Goal: Task Accomplishment & Management: Use online tool/utility

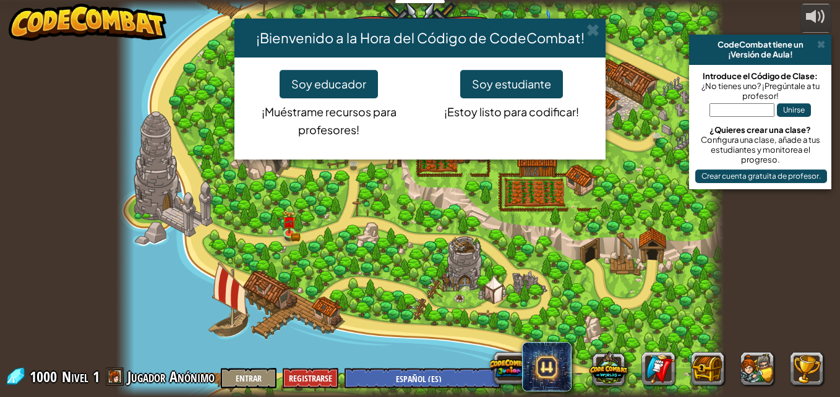
select select "es-ES"
click at [526, 82] on button "Soy estudiante" at bounding box center [511, 84] width 103 height 28
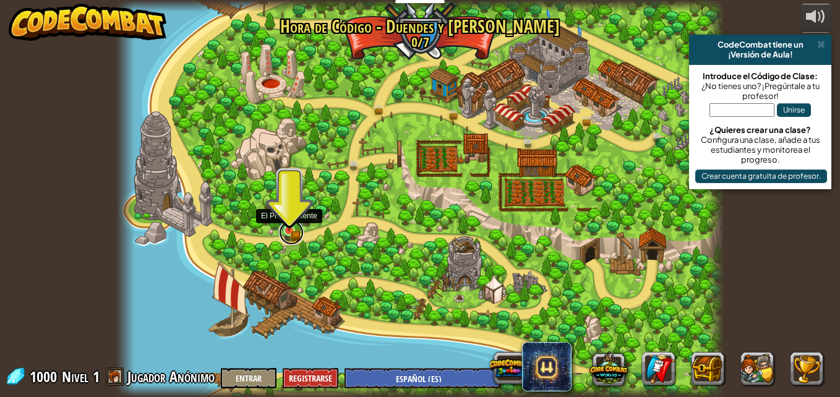
click at [288, 232] on link at bounding box center [291, 232] width 25 height 25
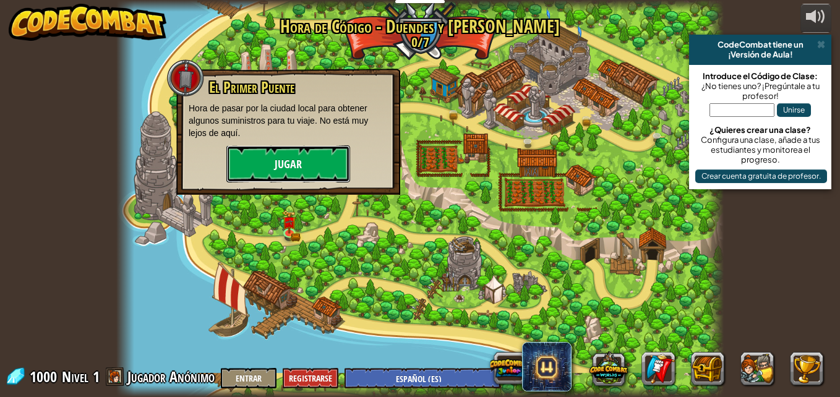
click at [320, 155] on button "Jugar" at bounding box center [288, 163] width 124 height 37
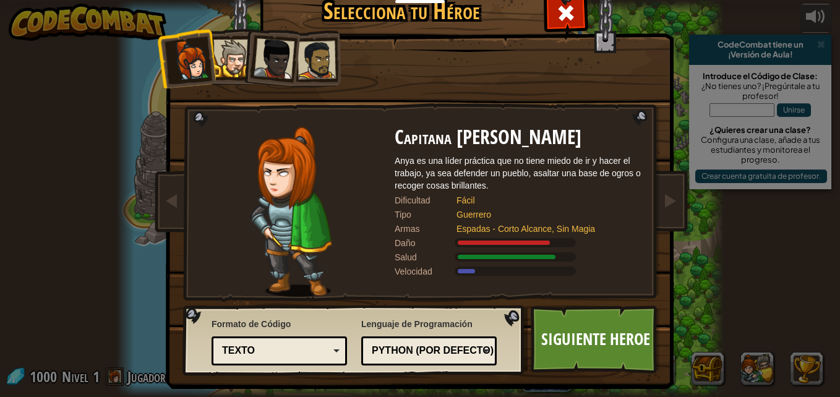
click at [228, 62] on div at bounding box center [232, 59] width 38 height 38
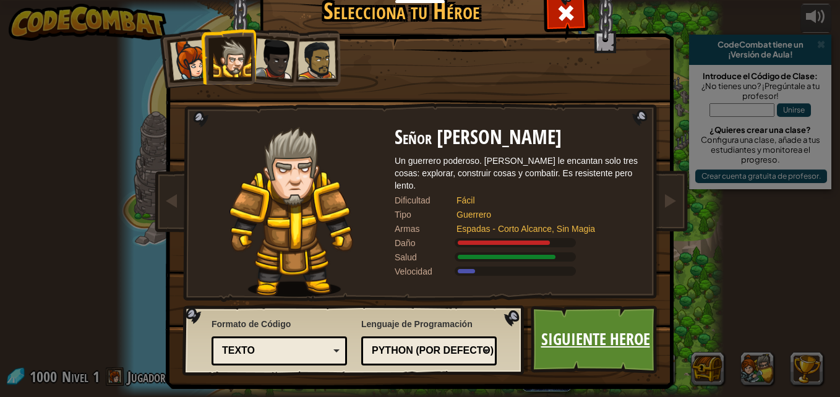
click at [573, 340] on link "Siguiente Heroe" at bounding box center [594, 339] width 129 height 68
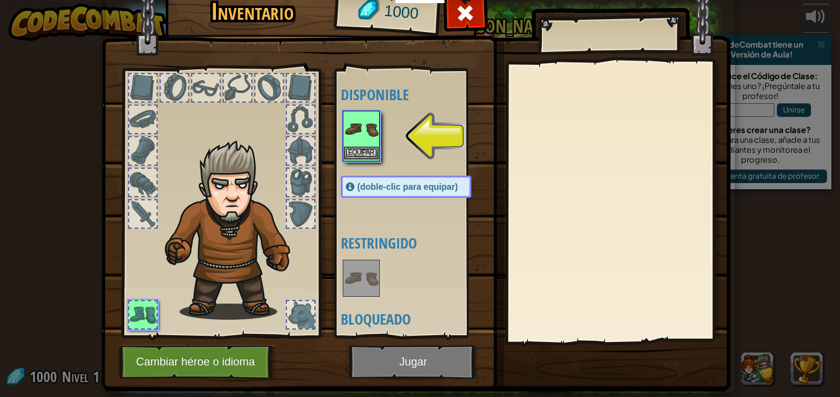
click at [344, 127] on img at bounding box center [361, 129] width 35 height 35
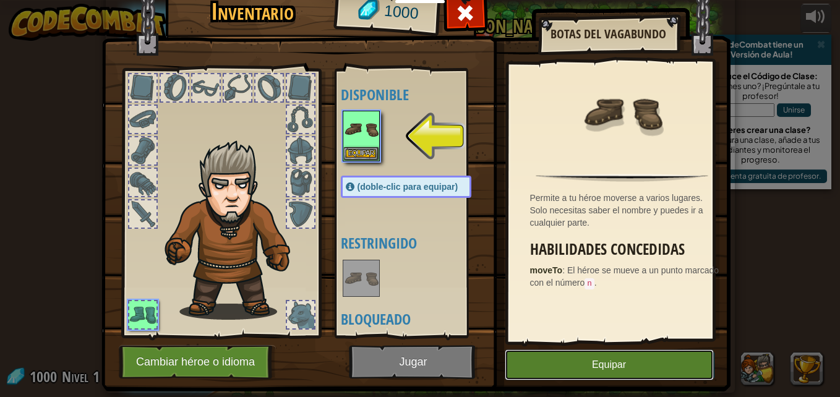
click at [581, 359] on button "Equipar" at bounding box center [608, 364] width 209 height 31
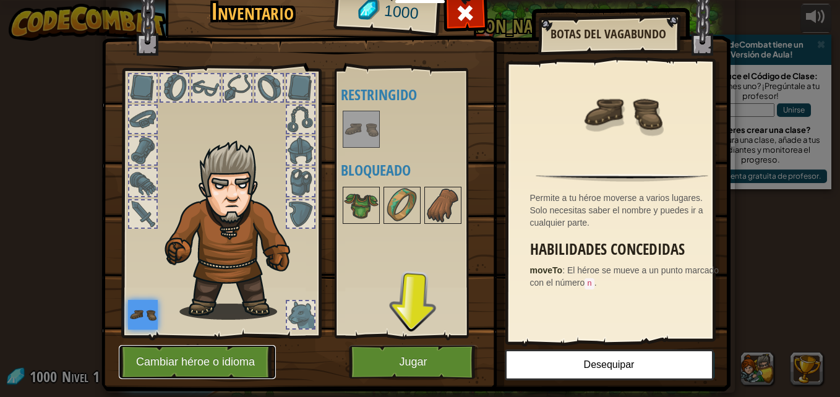
click at [226, 373] on button "Cambiar héroe o idioma" at bounding box center [197, 362] width 157 height 34
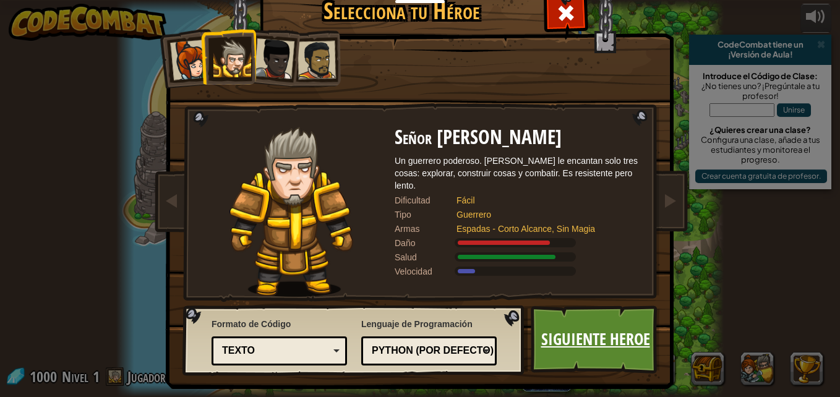
click at [610, 338] on link "Siguiente Heroe" at bounding box center [594, 339] width 129 height 68
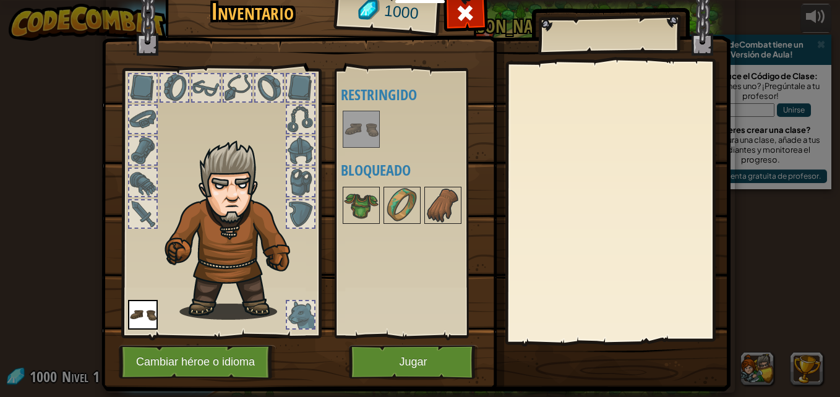
click at [355, 130] on img at bounding box center [361, 129] width 35 height 35
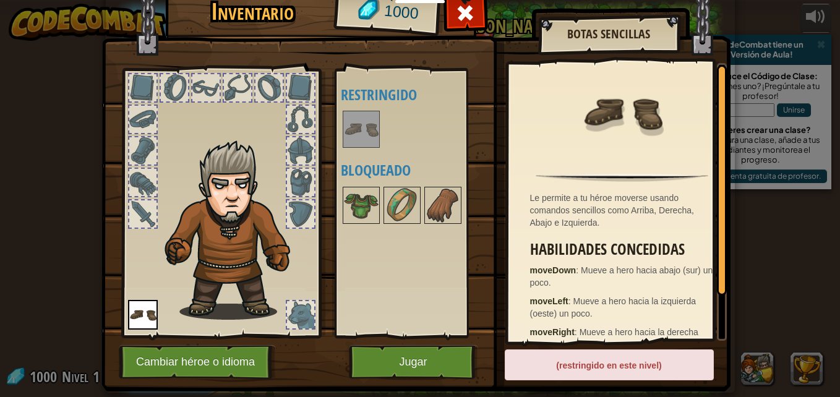
drag, startPoint x: 600, startPoint y: 373, endPoint x: 590, endPoint y: 359, distance: 16.5
click at [592, 360] on div "(restringido en este nivel)" at bounding box center [608, 364] width 209 height 31
drag, startPoint x: 590, startPoint y: 359, endPoint x: 532, endPoint y: 320, distance: 70.3
click at [589, 358] on div "(restringido en este nivel)" at bounding box center [608, 364] width 209 height 31
click at [352, 198] on img at bounding box center [361, 205] width 35 height 35
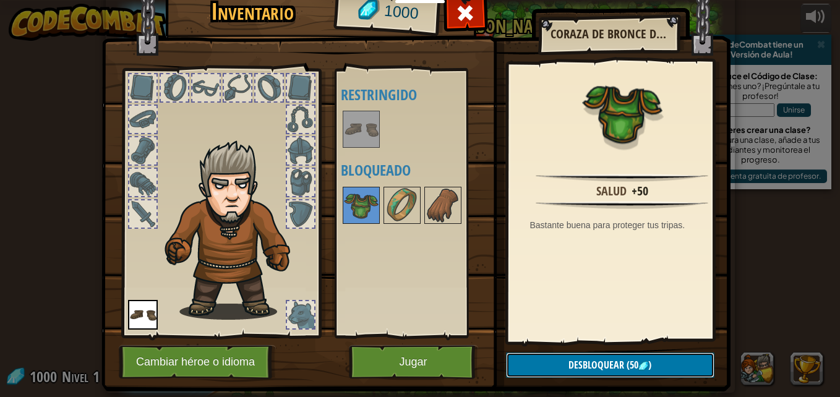
click at [574, 359] on span "Desbloquear" at bounding box center [596, 365] width 56 height 14
click at [572, 357] on button "Confirmar" at bounding box center [610, 364] width 208 height 25
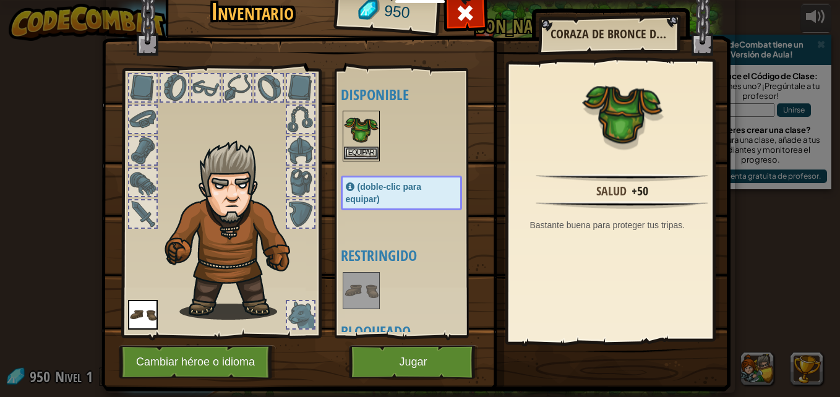
click at [348, 137] on img at bounding box center [361, 129] width 35 height 35
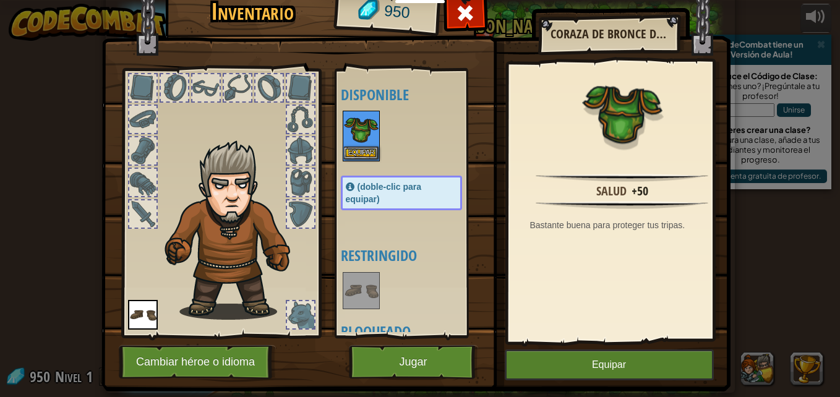
click at [348, 135] on img at bounding box center [361, 129] width 35 height 35
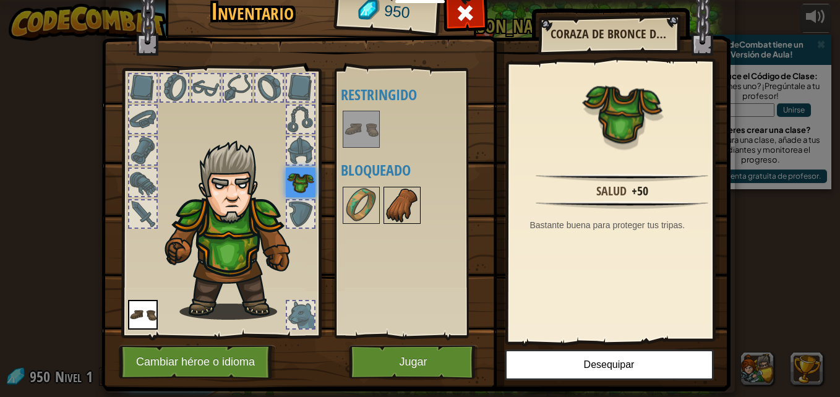
click at [406, 217] on img at bounding box center [402, 205] width 35 height 35
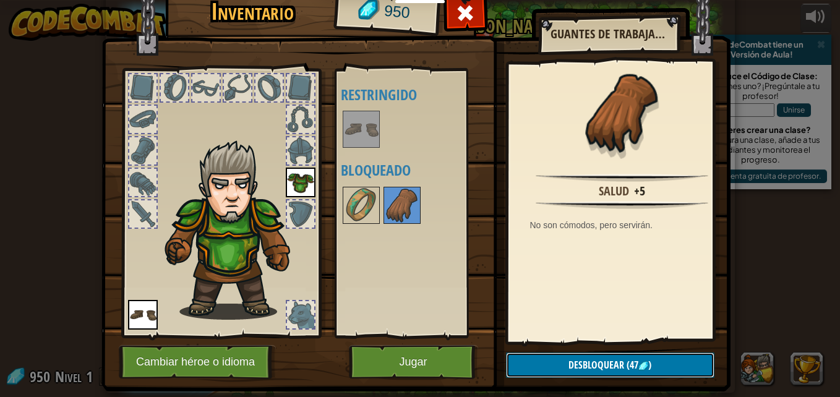
click at [550, 358] on button "Desbloquear (47 )" at bounding box center [610, 364] width 208 height 25
click at [550, 358] on button "Confirmar" at bounding box center [610, 364] width 208 height 25
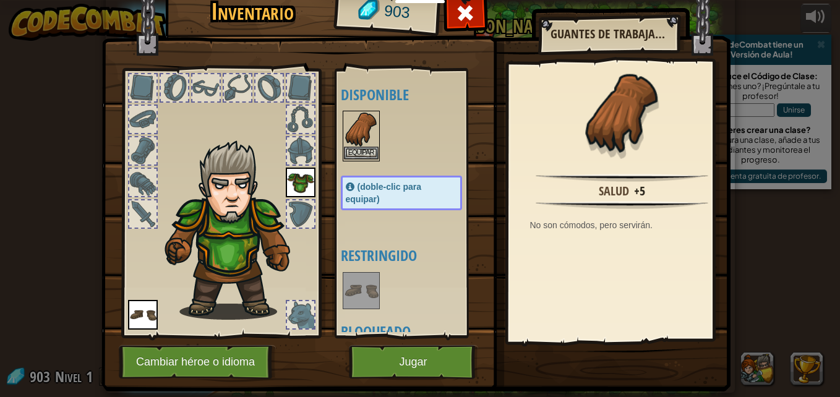
click at [351, 137] on img at bounding box center [361, 129] width 35 height 35
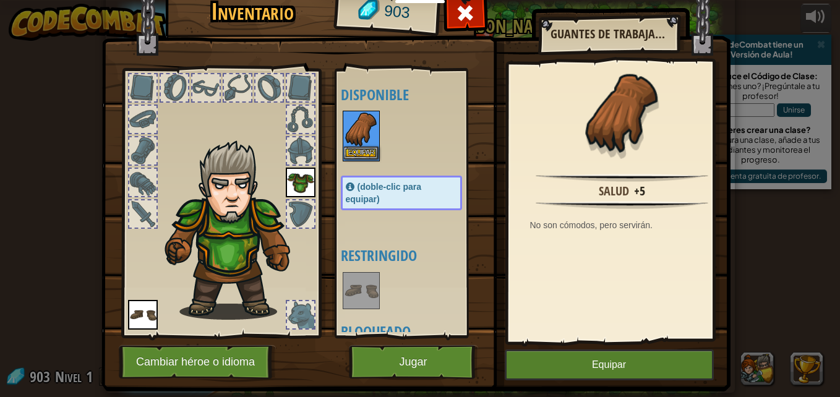
click at [351, 137] on img at bounding box center [361, 129] width 35 height 35
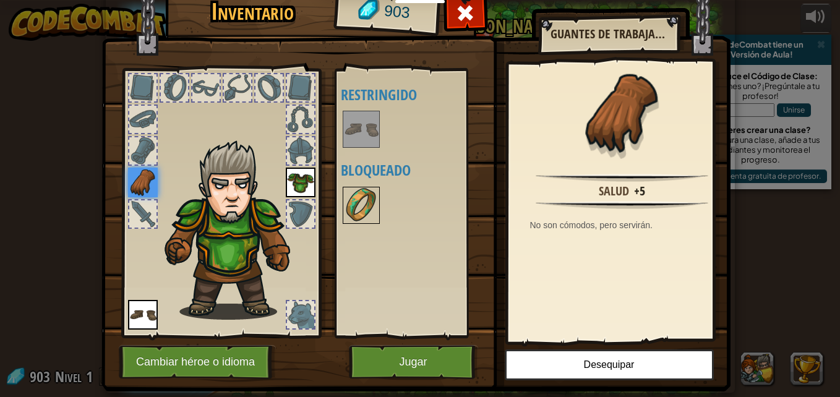
click at [356, 206] on img at bounding box center [361, 205] width 35 height 35
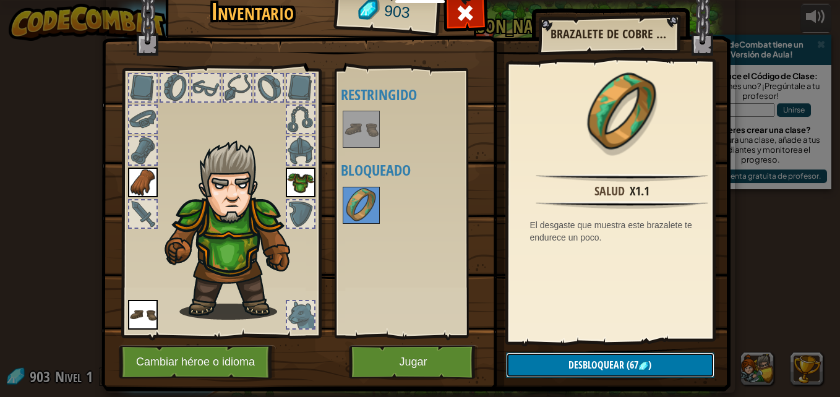
click at [586, 357] on button "Desbloquear (67 )" at bounding box center [610, 364] width 208 height 25
click at [556, 353] on div "Inventario 903 Disponible [GEOGRAPHIC_DATA] [GEOGRAPHIC_DATA] Equipar (doble-cl…" at bounding box center [420, 189] width 629 height 408
click at [548, 355] on button "Desbloquear" at bounding box center [610, 364] width 208 height 25
click at [545, 355] on button "Confirmar" at bounding box center [610, 364] width 208 height 25
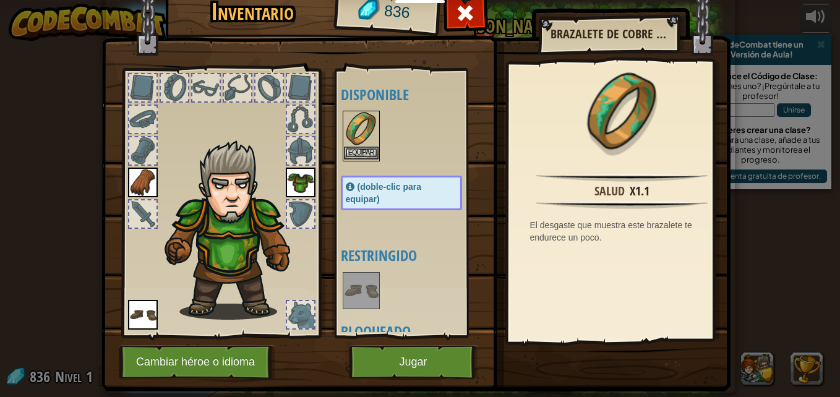
click at [364, 133] on img at bounding box center [361, 129] width 35 height 35
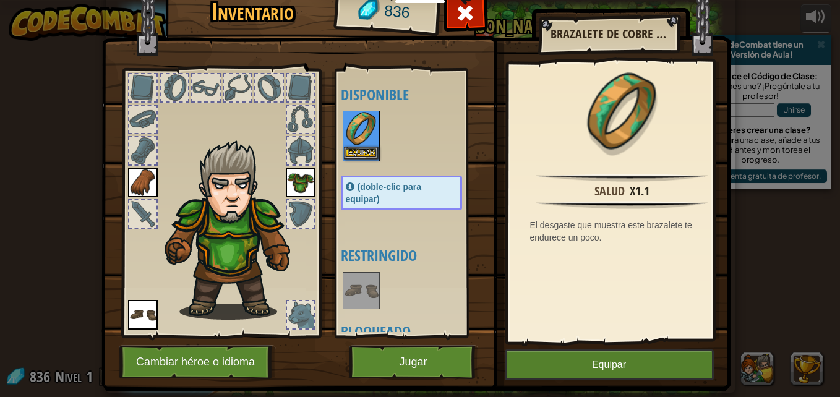
click at [364, 133] on img at bounding box center [361, 129] width 35 height 35
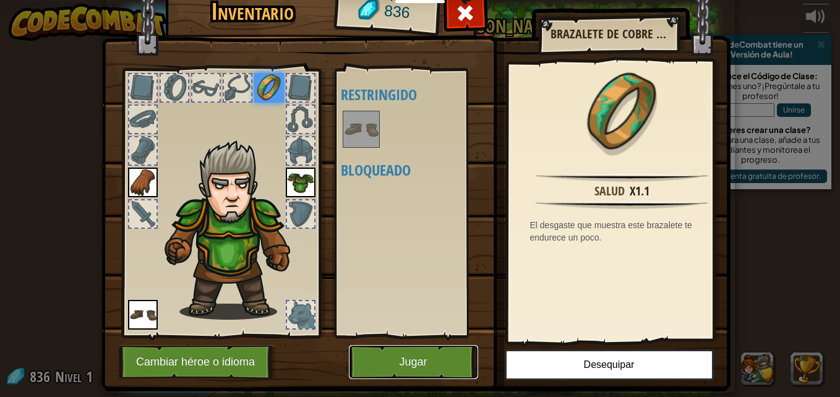
click at [408, 350] on button "Jugar" at bounding box center [413, 362] width 129 height 34
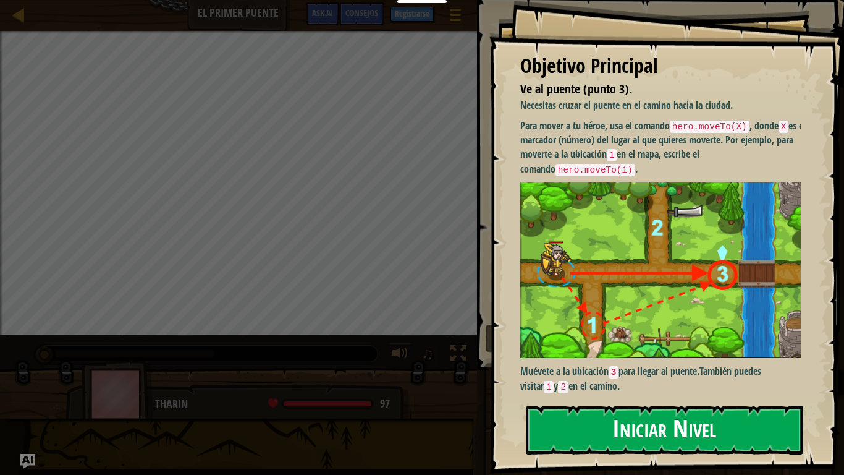
click at [610, 396] on button "Iniciar Nivel" at bounding box center [665, 430] width 278 height 49
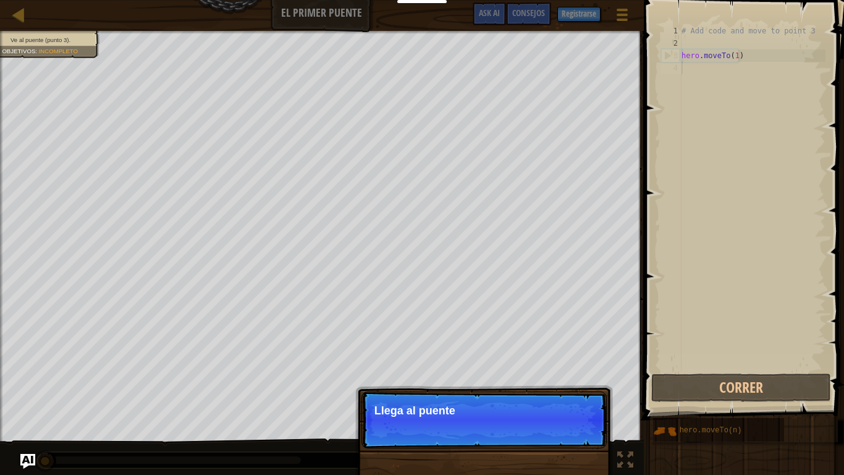
click at [582, 396] on p "Continuar Llega al puente" at bounding box center [484, 419] width 245 height 57
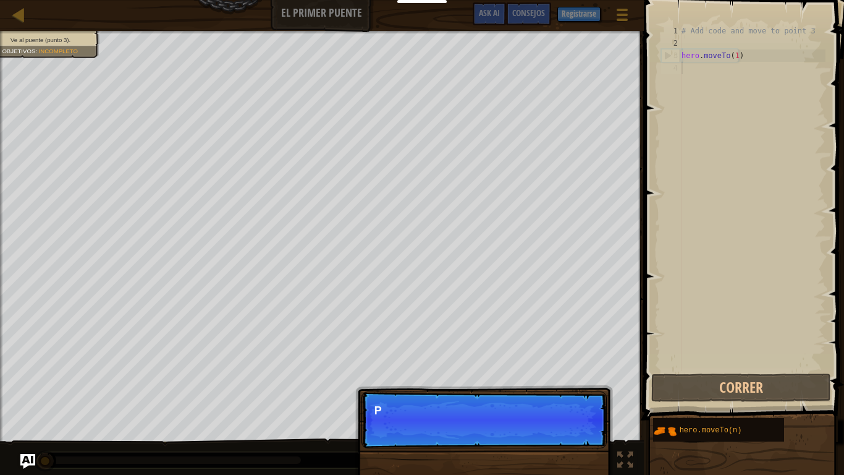
scroll to position [6, 0]
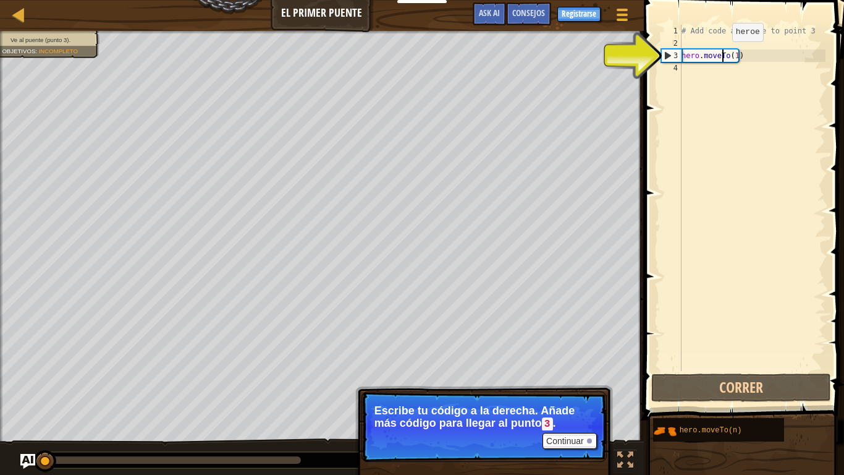
click at [722, 57] on div "# Add code and move to point 3 hero . moveTo ( 1 )" at bounding box center [752, 210] width 147 height 371
drag, startPoint x: 722, startPoint y: 57, endPoint x: 731, endPoint y: 60, distance: 9.8
click at [731, 60] on div "# Add code and move to point 3 hero . moveTo ( 1 )" at bounding box center [752, 210] width 147 height 371
click at [733, 60] on div "# Add code and move to point 3 hero . moveTo ( 1 )" at bounding box center [752, 210] width 147 height 371
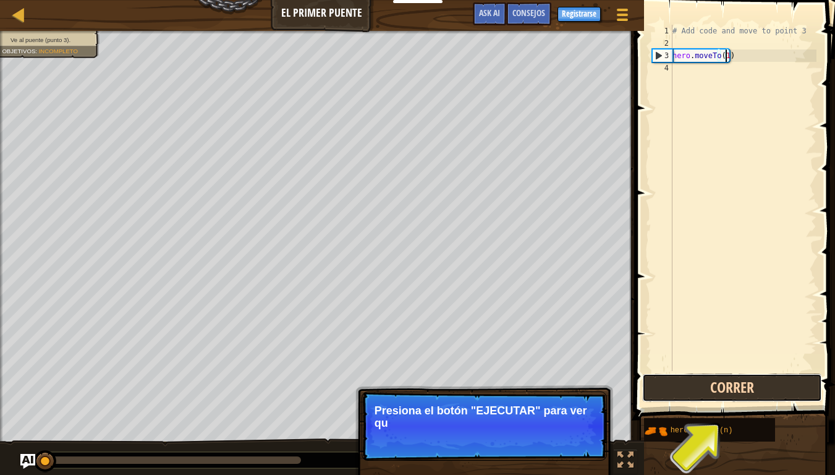
click at [738, 395] on button "Correr" at bounding box center [732, 387] width 180 height 28
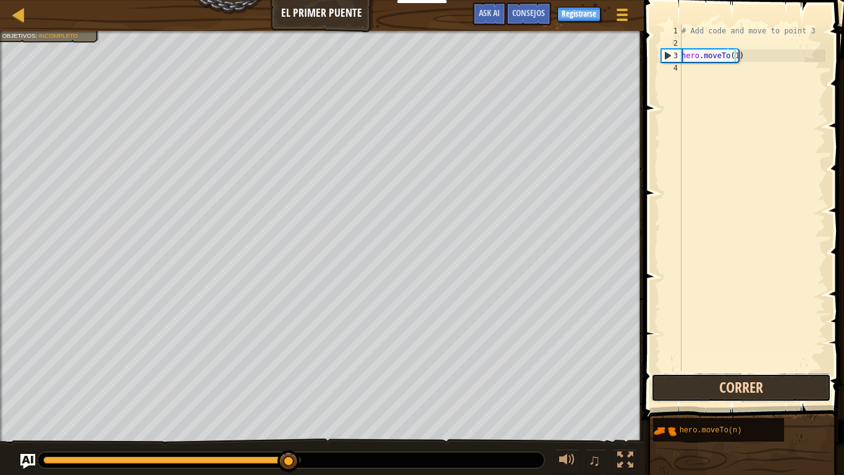
click at [733, 380] on button "Correr" at bounding box center [742, 387] width 180 height 28
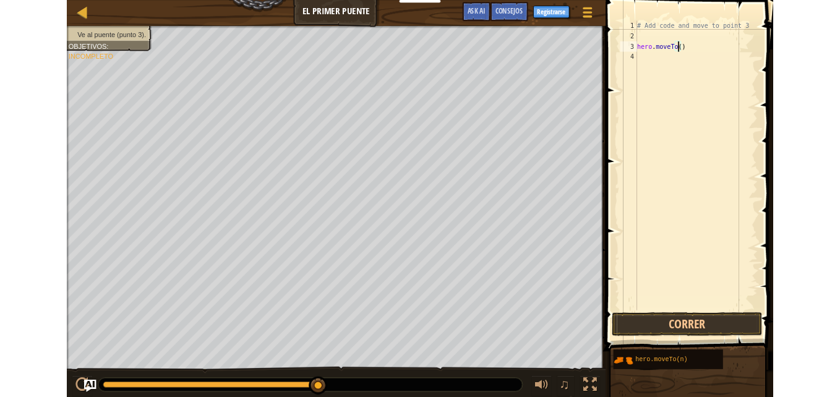
scroll to position [6, 4]
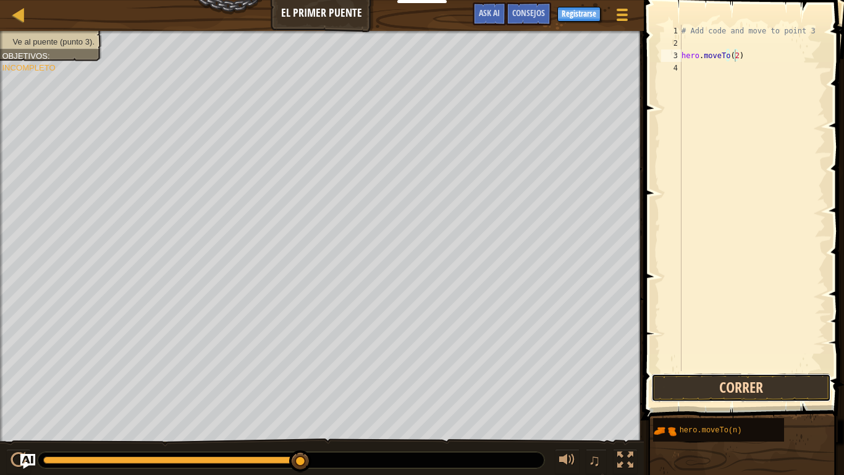
click at [762, 389] on button "Correr" at bounding box center [742, 387] width 180 height 28
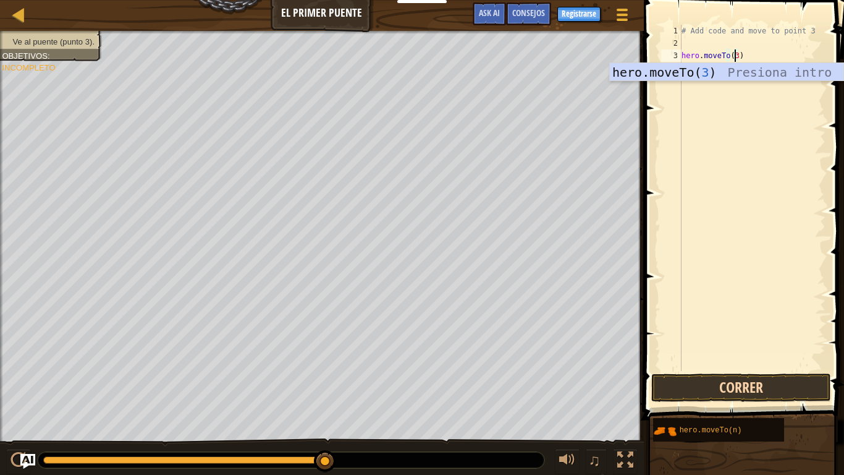
type textarea "hero.moveTo(3)"
click at [744, 383] on button "Correr" at bounding box center [742, 387] width 180 height 28
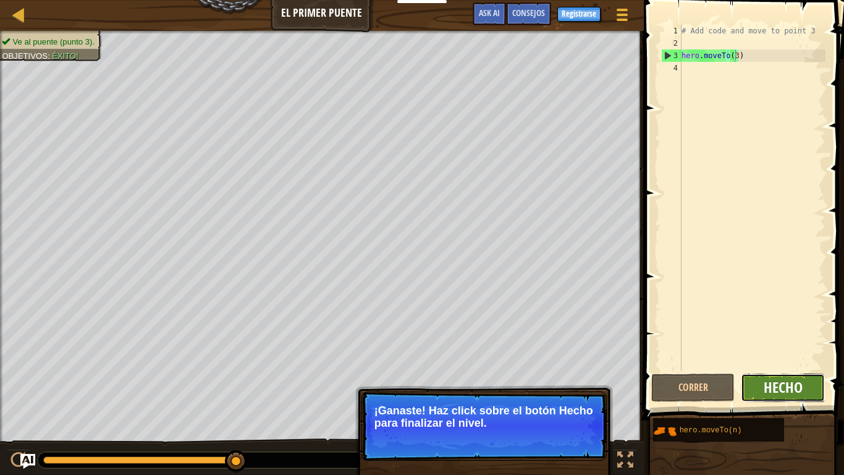
click at [782, 396] on span "Hecho" at bounding box center [783, 387] width 39 height 20
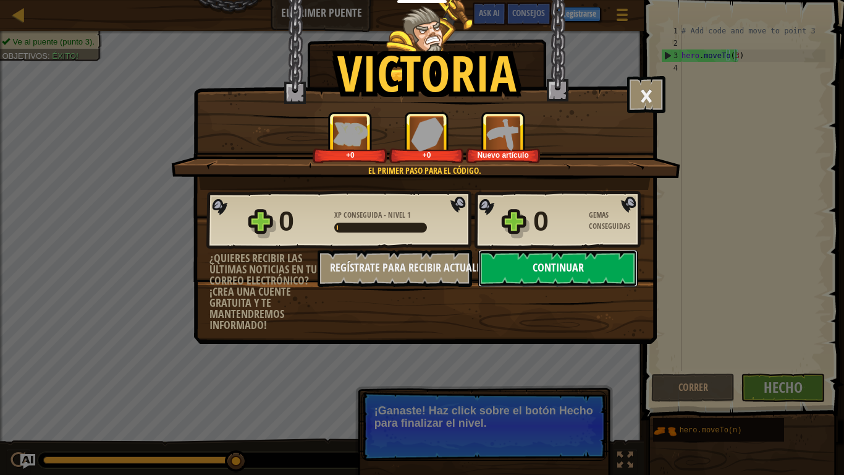
drag, startPoint x: 581, startPoint y: 269, endPoint x: 576, endPoint y: 262, distance: 8.4
click at [576, 262] on button "Continuar" at bounding box center [557, 268] width 159 height 37
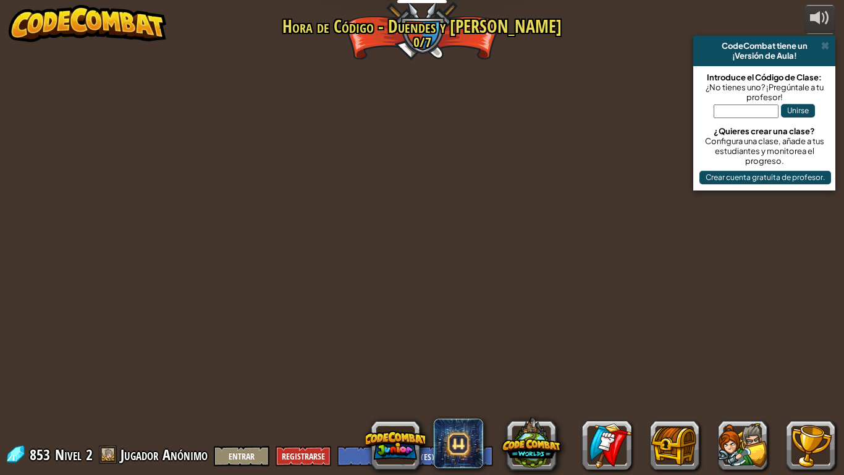
select select "es-ES"
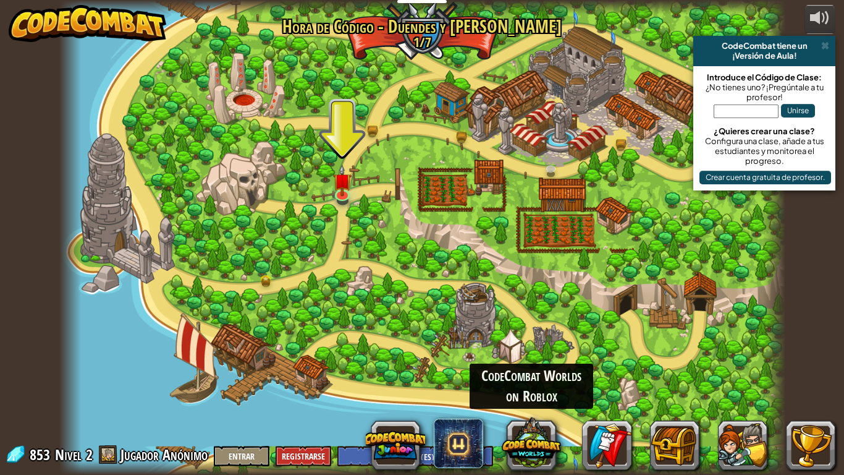
drag, startPoint x: 494, startPoint y: 448, endPoint x: 438, endPoint y: 253, distance: 202.1
click at [440, 261] on div "powered by CodeCombat tiene un ¡Versión de Aula! Introduce el Código de Clase: …" at bounding box center [422, 237] width 844 height 475
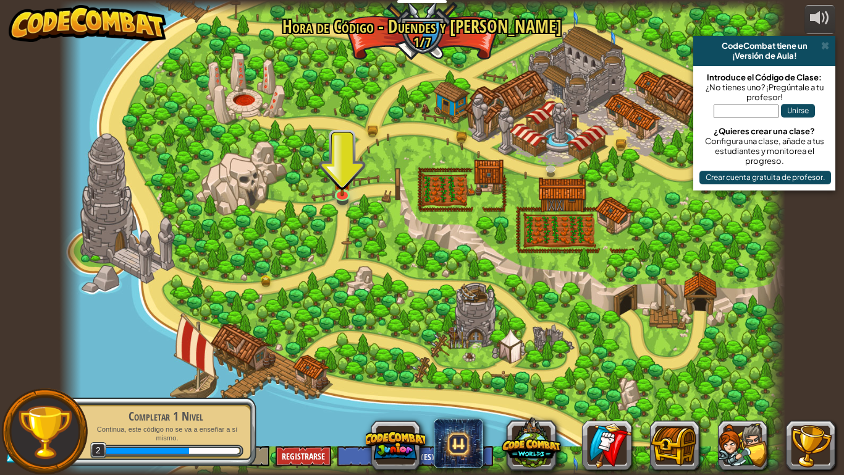
drag, startPoint x: 453, startPoint y: 257, endPoint x: 446, endPoint y: 260, distance: 7.5
click at [453, 258] on div at bounding box center [422, 237] width 726 height 475
drag, startPoint x: 439, startPoint y: 262, endPoint x: 419, endPoint y: 270, distance: 22.2
click at [431, 270] on div at bounding box center [422, 237] width 726 height 475
drag, startPoint x: 407, startPoint y: 271, endPoint x: 386, endPoint y: 268, distance: 21.2
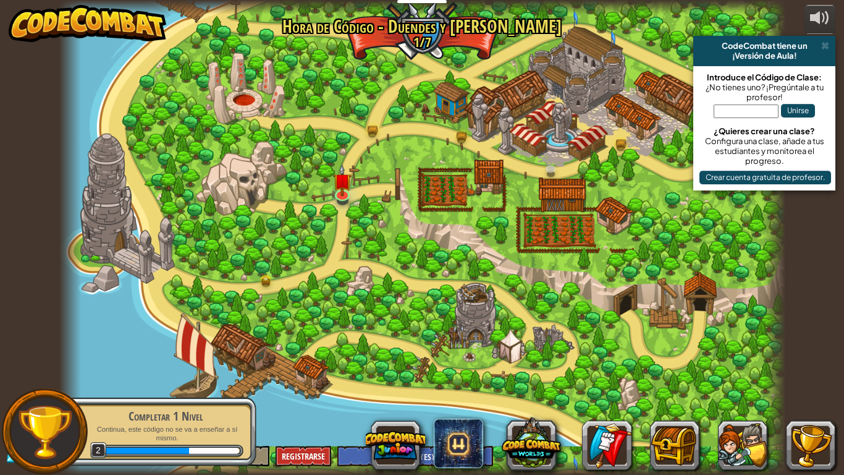
click at [396, 271] on div at bounding box center [422, 237] width 726 height 475
drag, startPoint x: 362, startPoint y: 250, endPoint x: 321, endPoint y: 195, distance: 68.5
click at [359, 239] on div at bounding box center [422, 237] width 726 height 475
click at [307, 161] on div at bounding box center [422, 237] width 726 height 475
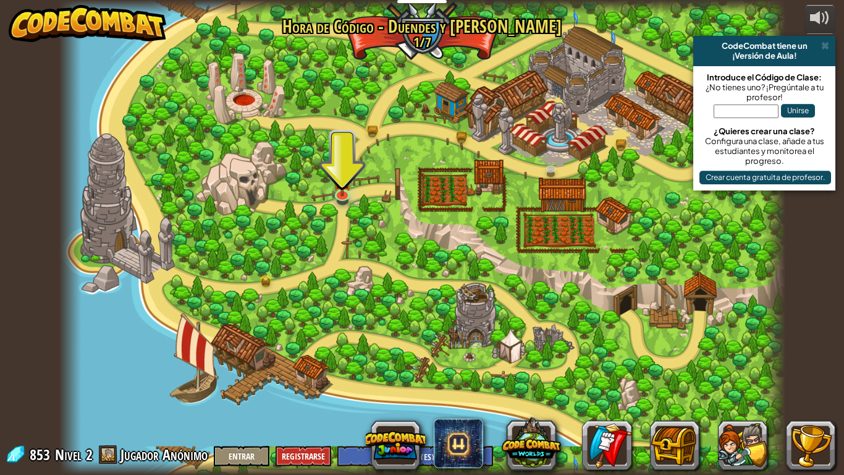
drag, startPoint x: 616, startPoint y: 269, endPoint x: 632, endPoint y: 242, distance: 31.6
click at [624, 263] on div at bounding box center [422, 237] width 726 height 475
click at [631, 255] on div at bounding box center [422, 237] width 726 height 475
click at [623, 253] on div at bounding box center [422, 237] width 726 height 475
drag, startPoint x: 616, startPoint y: 244, endPoint x: 605, endPoint y: 227, distance: 20.4
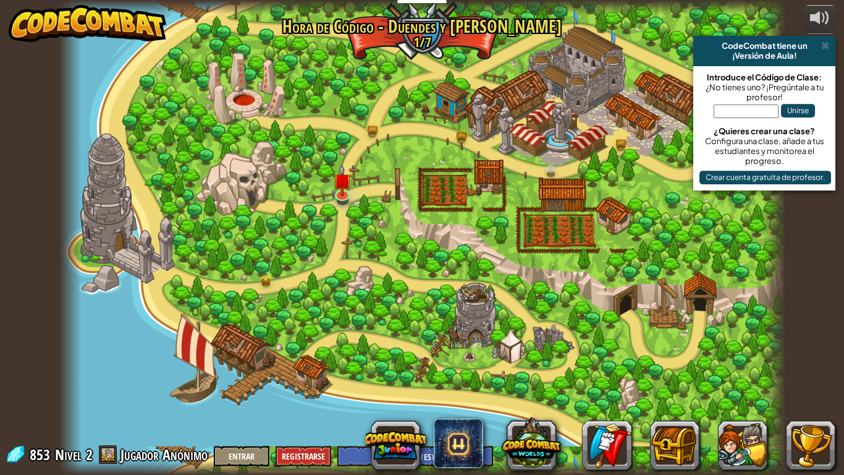
click at [615, 257] on div at bounding box center [422, 237] width 726 height 475
click at [592, 230] on div at bounding box center [422, 237] width 726 height 475
click at [590, 227] on div at bounding box center [422, 237] width 726 height 475
click at [546, 208] on div at bounding box center [422, 237] width 726 height 475
click at [543, 206] on div at bounding box center [422, 237] width 726 height 475
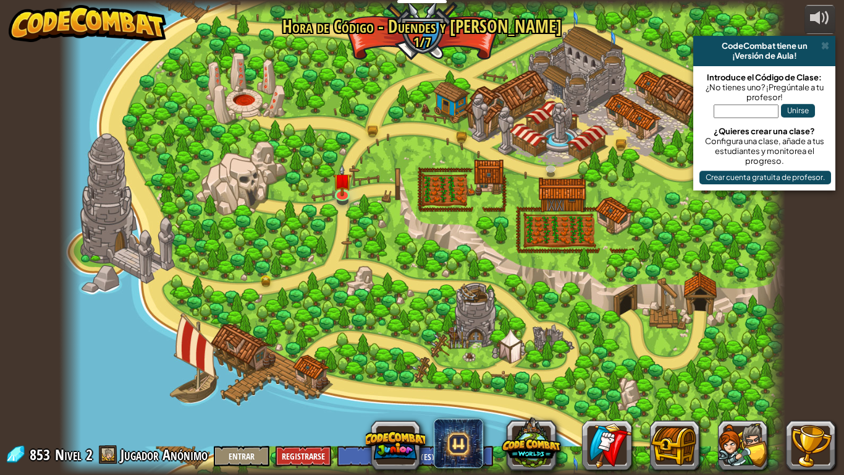
click at [547, 206] on div at bounding box center [422, 237] width 726 height 475
drag, startPoint x: 404, startPoint y: 0, endPoint x: 311, endPoint y: 328, distance: 340.5
click at [362, 348] on div "Estudiantes Crear Cuenta Gratis. Soluciones para escuelas y distritos Vista pre…" at bounding box center [422, 237] width 844 height 475
drag, startPoint x: 174, startPoint y: 285, endPoint x: 209, endPoint y: 287, distance: 35.3
click at [202, 287] on div at bounding box center [422, 237] width 726 height 475
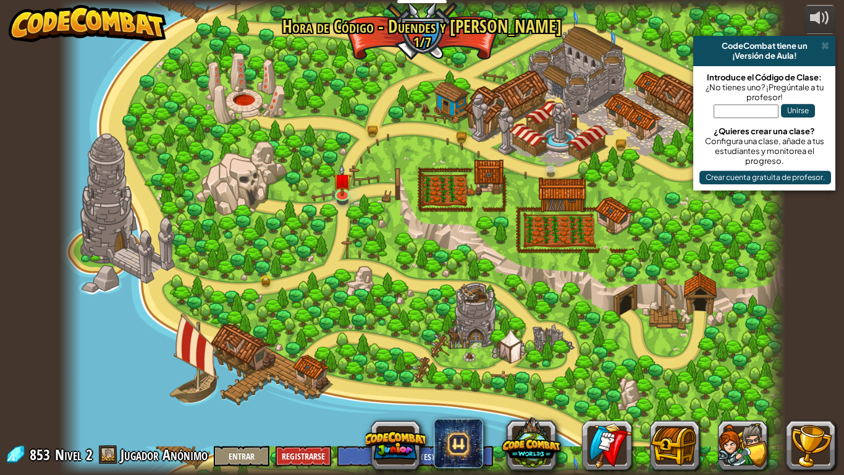
drag, startPoint x: 209, startPoint y: 287, endPoint x: 239, endPoint y: 297, distance: 31.1
click at [233, 296] on div at bounding box center [422, 237] width 726 height 475
